Goal: Transaction & Acquisition: Purchase product/service

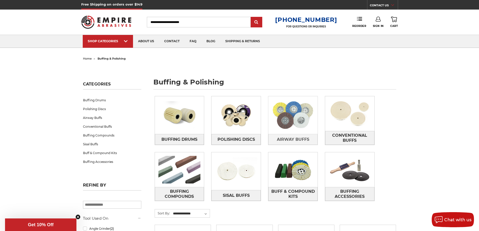
click at [284, 113] on img at bounding box center [292, 115] width 49 height 35
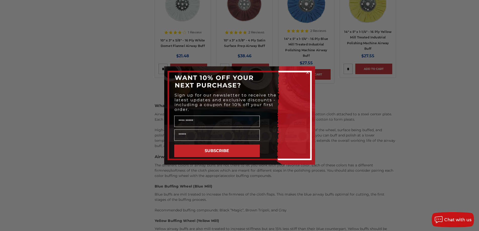
scroll to position [377, 0]
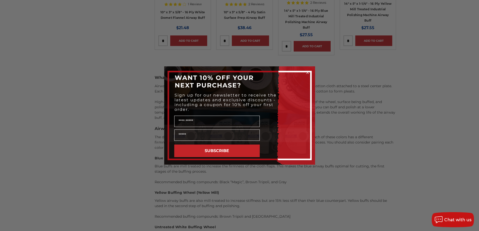
click at [308, 73] on circle "Close dialog" at bounding box center [307, 72] width 5 height 5
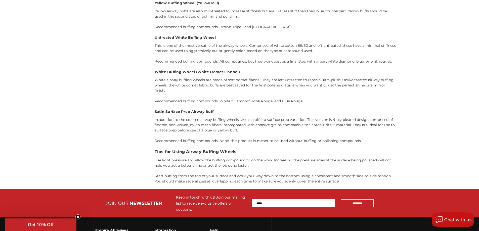
scroll to position [578, 0]
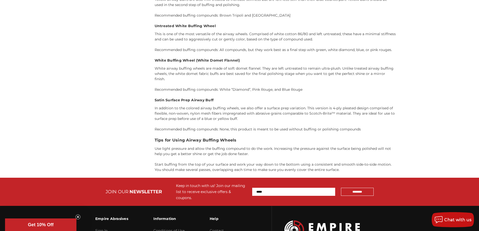
click at [76, 216] on circle "Close teaser" at bounding box center [78, 217] width 5 height 5
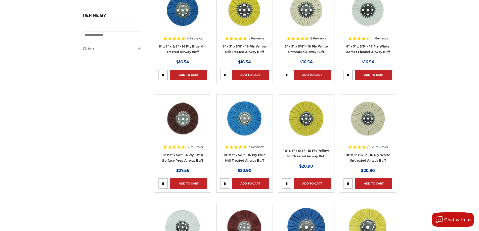
scroll to position [0, 0]
